Goal: Task Accomplishment & Management: Use online tool/utility

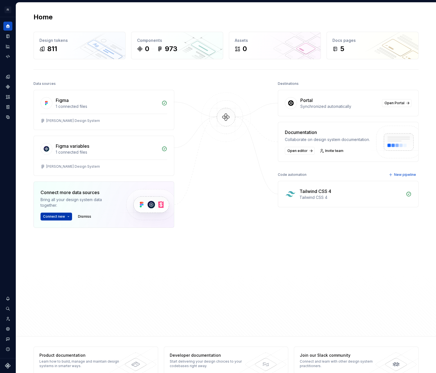
click at [56, 220] on button "Connect new" at bounding box center [55, 217] width 31 height 8
click at [67, 235] on p "Import styles, components and icons." at bounding box center [80, 234] width 63 height 4
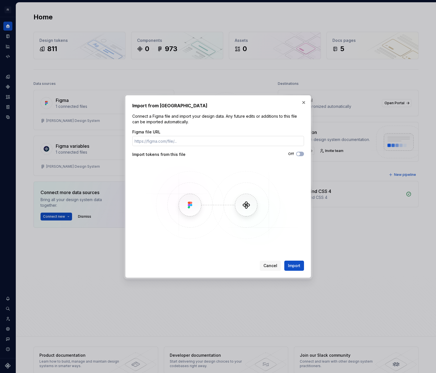
click at [169, 144] on input "Figma file URL" at bounding box center [218, 141] width 172 height 10
click at [307, 103] on button "button" at bounding box center [303, 103] width 8 height 8
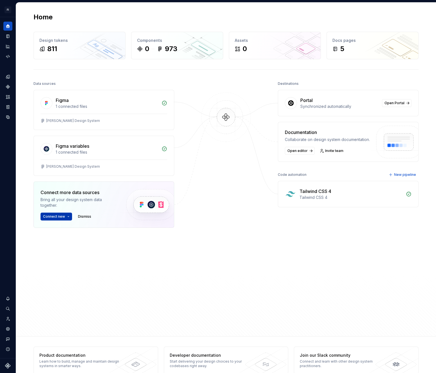
click at [59, 216] on span "Connect new" at bounding box center [54, 217] width 22 height 4
click at [70, 235] on p "Import styles, components and icons." at bounding box center [80, 234] width 63 height 4
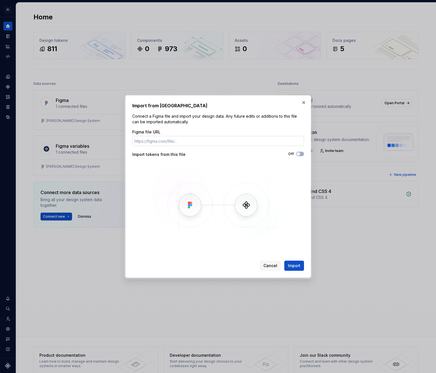
click at [179, 138] on input "Figma file URL" at bounding box center [218, 141] width 172 height 10
click at [306, 102] on button "button" at bounding box center [303, 103] width 8 height 8
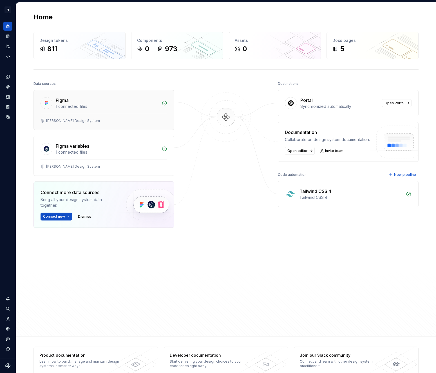
click at [146, 105] on div "1 connected files" at bounding box center [107, 107] width 102 height 6
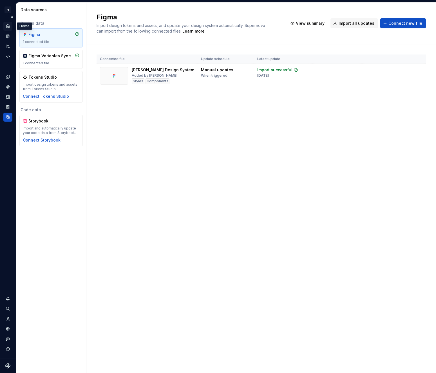
click at [12, 28] on div "Home" at bounding box center [7, 26] width 9 height 9
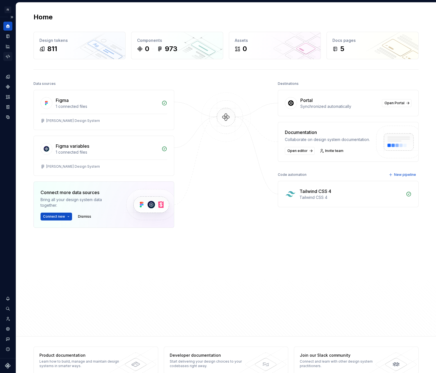
click at [8, 54] on icon "Code automation" at bounding box center [7, 56] width 5 height 5
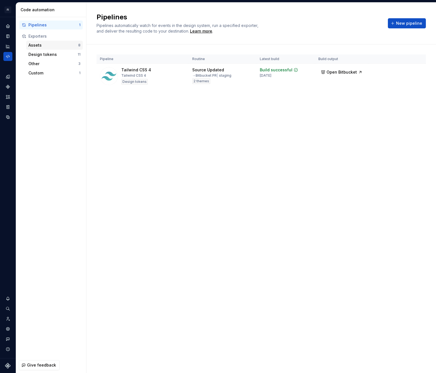
click at [50, 44] on div "Assets" at bounding box center [53, 45] width 50 height 6
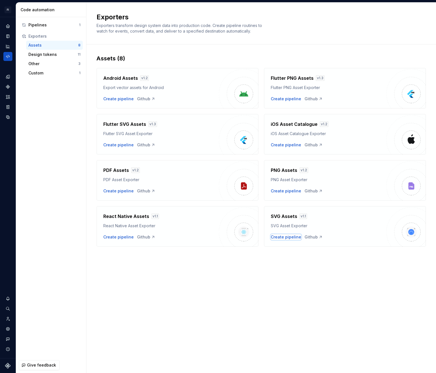
drag, startPoint x: 288, startPoint y: 237, endPoint x: 284, endPoint y: 148, distance: 89.2
click at [284, 148] on div "Android Assets v 1.2 Export vector assets for Android Create pipeline Github Fl…" at bounding box center [260, 154] width 329 height 184
click at [36, 54] on div "Design tokens" at bounding box center [52, 55] width 49 height 6
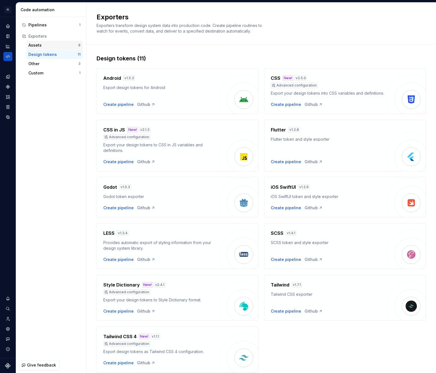
click at [33, 42] on div "Assets 8" at bounding box center [54, 45] width 57 height 9
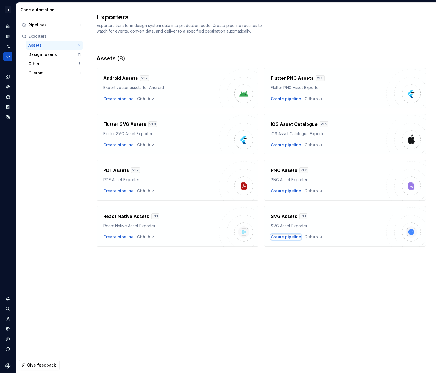
click at [281, 238] on div "Create pipeline" at bounding box center [286, 238] width 30 height 6
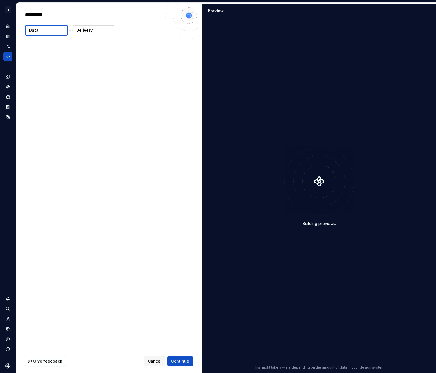
type textarea "*"
click at [6, 24] on icon "Home" at bounding box center [7, 26] width 5 height 5
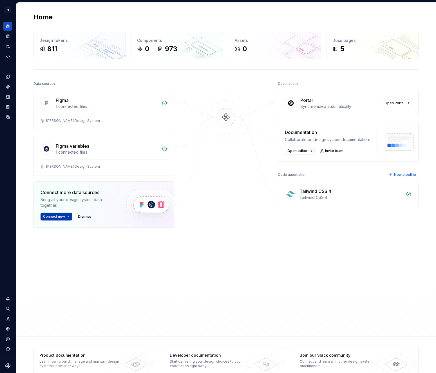
click at [55, 219] on span "Connect new" at bounding box center [54, 217] width 22 height 4
click at [67, 229] on div "Figma library" at bounding box center [61, 229] width 25 height 6
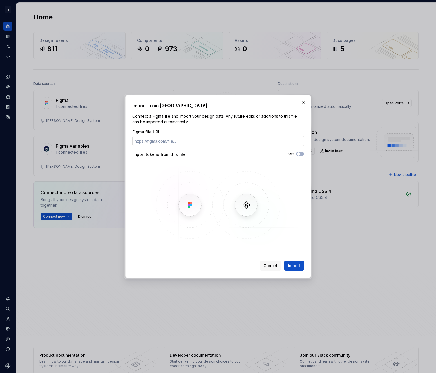
click at [178, 141] on input "Figma file URL" at bounding box center [218, 141] width 172 height 10
click at [302, 103] on button "button" at bounding box center [303, 103] width 8 height 8
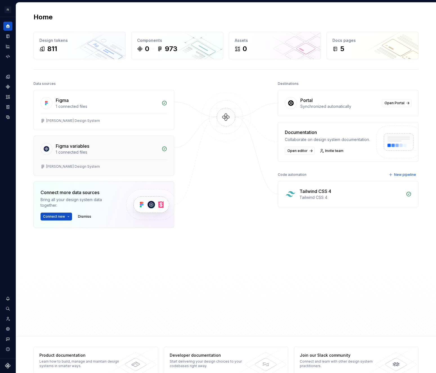
click at [104, 144] on div "Figma variables" at bounding box center [107, 146] width 102 height 7
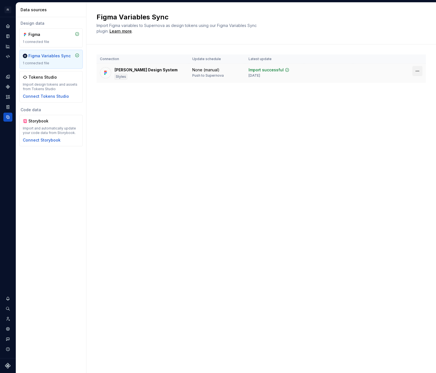
click at [418, 72] on html "FI Stan SA Design system data Data sources Design data Figma 1 connected file F…" at bounding box center [218, 186] width 436 height 373
drag, startPoint x: 304, startPoint y: 70, endPoint x: 294, endPoint y: 70, distance: 9.8
click at [303, 70] on html "FI Stan SA Design system data Data sources Design data Figma 1 connected file F…" at bounding box center [218, 186] width 436 height 373
drag, startPoint x: 259, startPoint y: 70, endPoint x: 238, endPoint y: 70, distance: 20.5
click at [259, 70] on div "Import successful" at bounding box center [265, 70] width 35 height 6
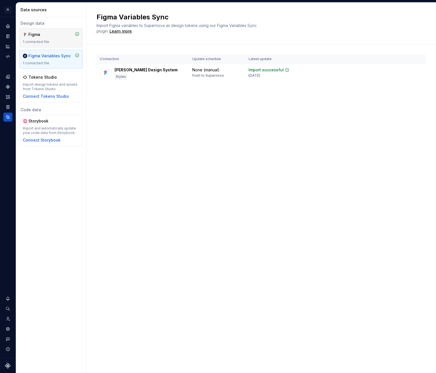
click at [63, 33] on div "Figma" at bounding box center [51, 35] width 57 height 6
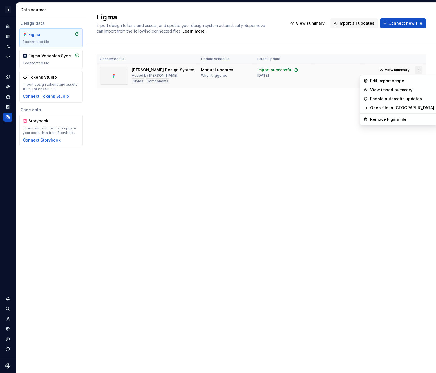
click at [416, 69] on html "FI Stan SA Design system data Data sources Design data Figma 1 connected file F…" at bounding box center [218, 186] width 436 height 373
click at [389, 80] on div "Edit import scope" at bounding box center [402, 81] width 64 height 6
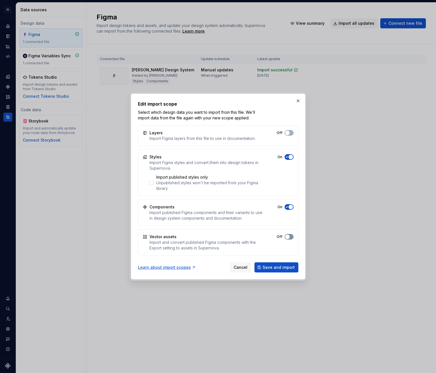
click at [289, 239] on button "Off" at bounding box center [288, 237] width 9 height 6
click at [290, 238] on span "button" at bounding box center [290, 237] width 4 height 4
click at [300, 101] on button "button" at bounding box center [298, 101] width 8 height 8
